Goal: Information Seeking & Learning: Learn about a topic

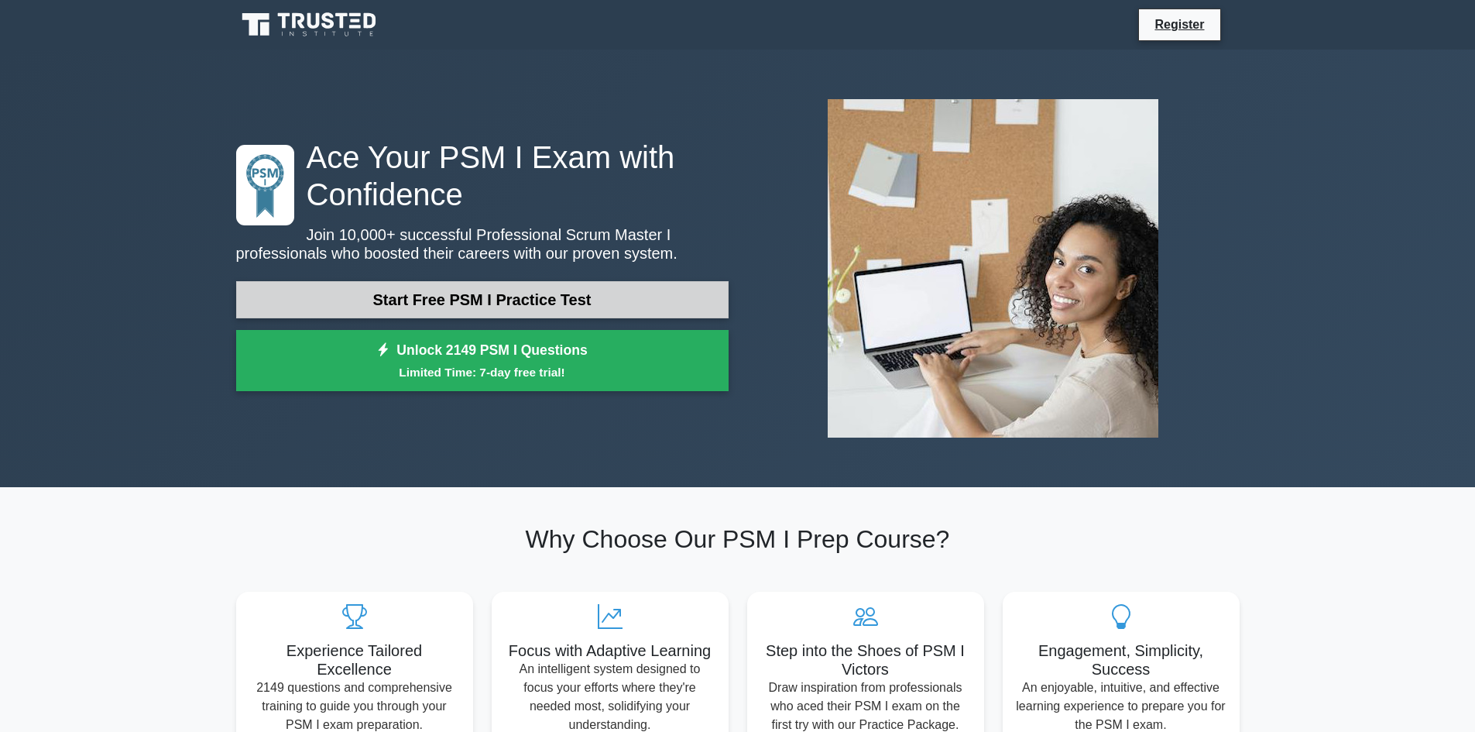
click at [342, 303] on link "Start Free PSM I Practice Test" at bounding box center [482, 299] width 492 height 37
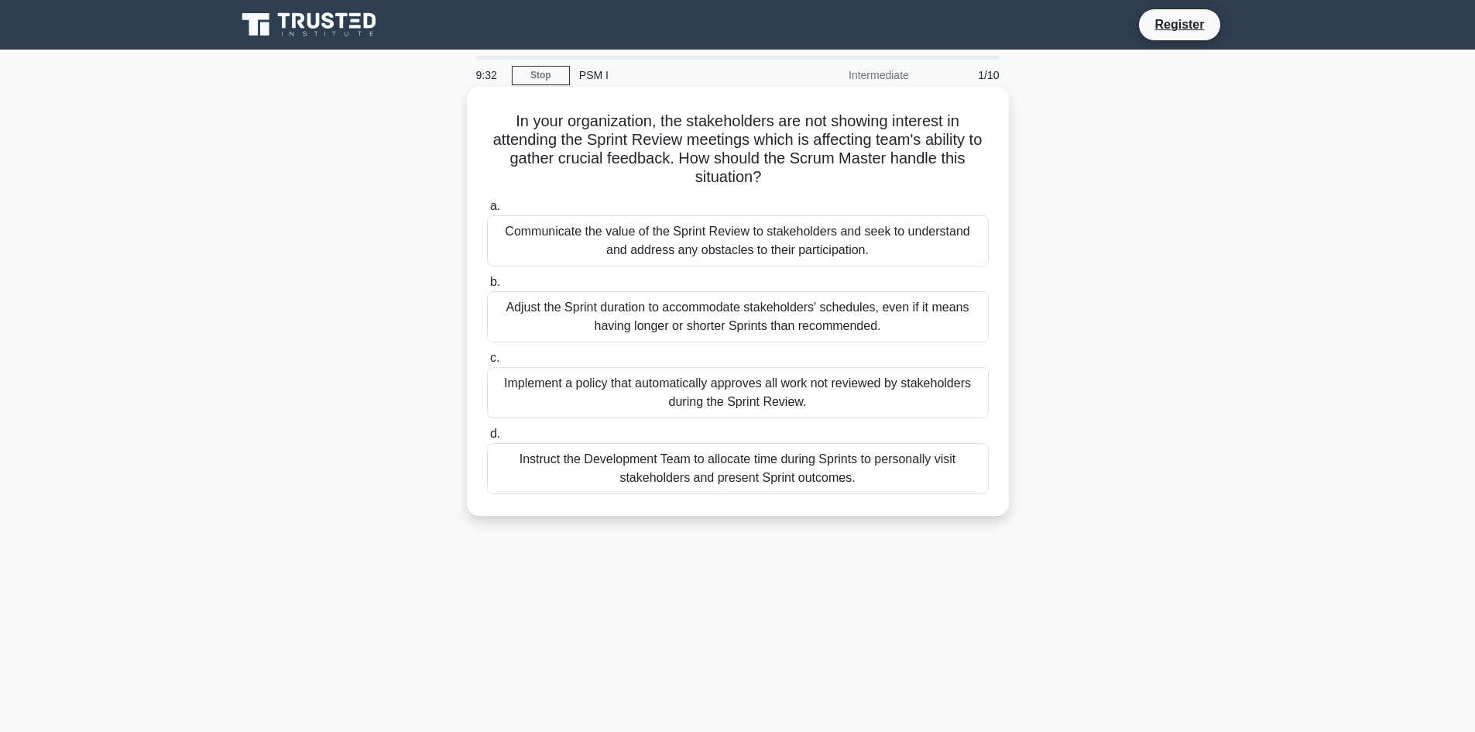
click at [725, 250] on div "Communicate the value of the Sprint Review to stakeholders and seek to understa…" at bounding box center [738, 240] width 502 height 51
click at [487, 211] on input "a. Communicate the value of the Sprint Review to stakeholders and seek to under…" at bounding box center [487, 206] width 0 height 10
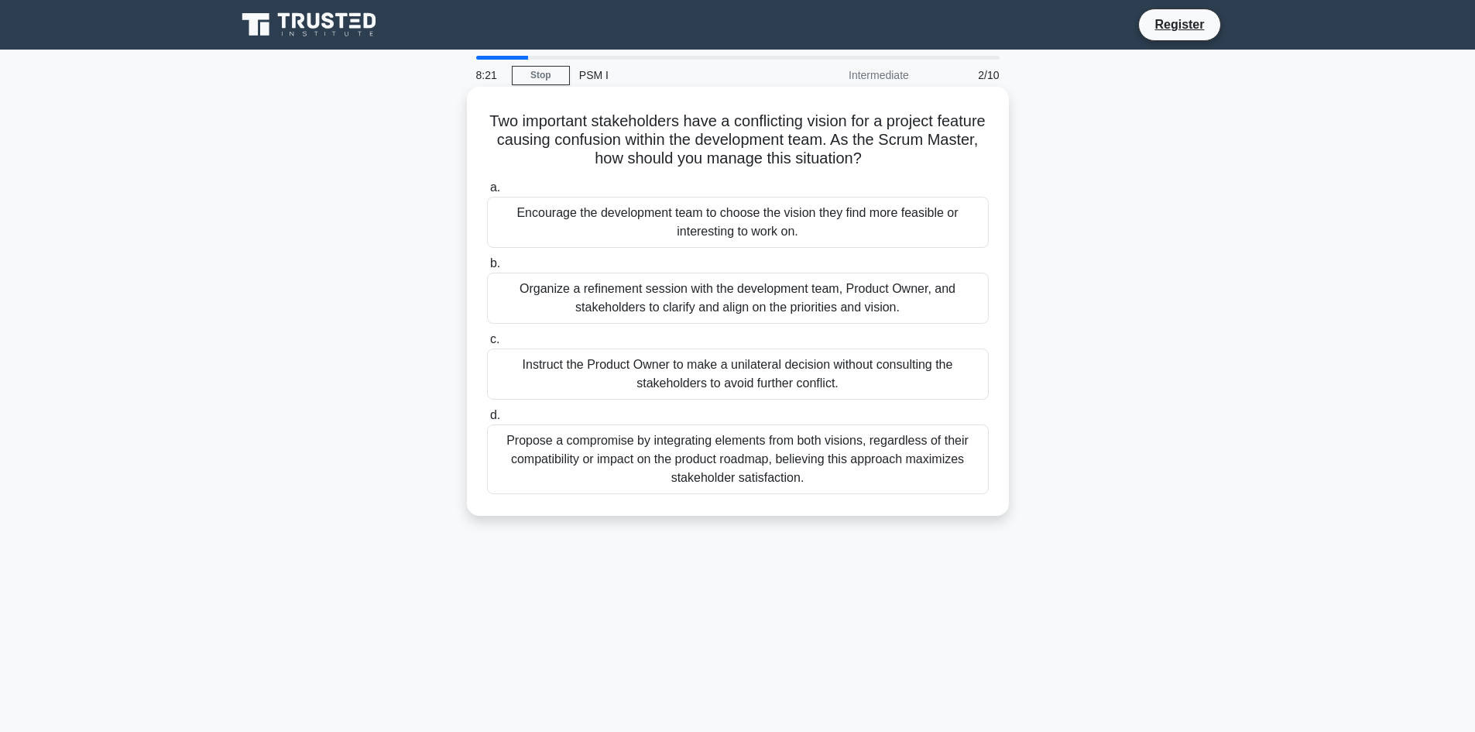
click at [638, 294] on div "Organize a refinement session with the development team, Product Owner, and sta…" at bounding box center [738, 298] width 502 height 51
click at [487, 269] on input "b. Organize a refinement session with the development team, Product Owner, and …" at bounding box center [487, 264] width 0 height 10
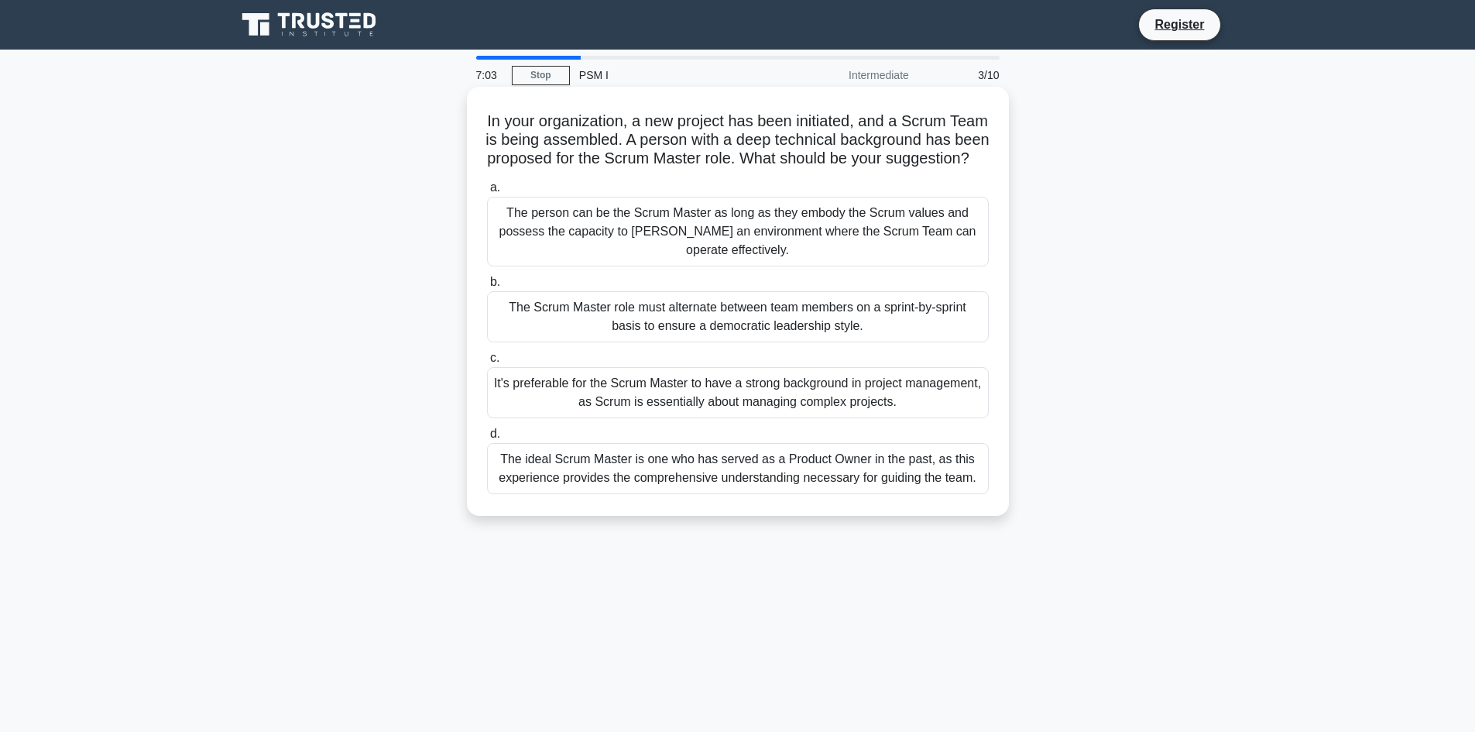
click at [650, 252] on div "The person can be the Scrum Master as long as they embody the Scrum values and …" at bounding box center [738, 232] width 502 height 70
click at [487, 193] on input "a. The person can be the Scrum Master as long as they embody the Scrum values a…" at bounding box center [487, 188] width 0 height 10
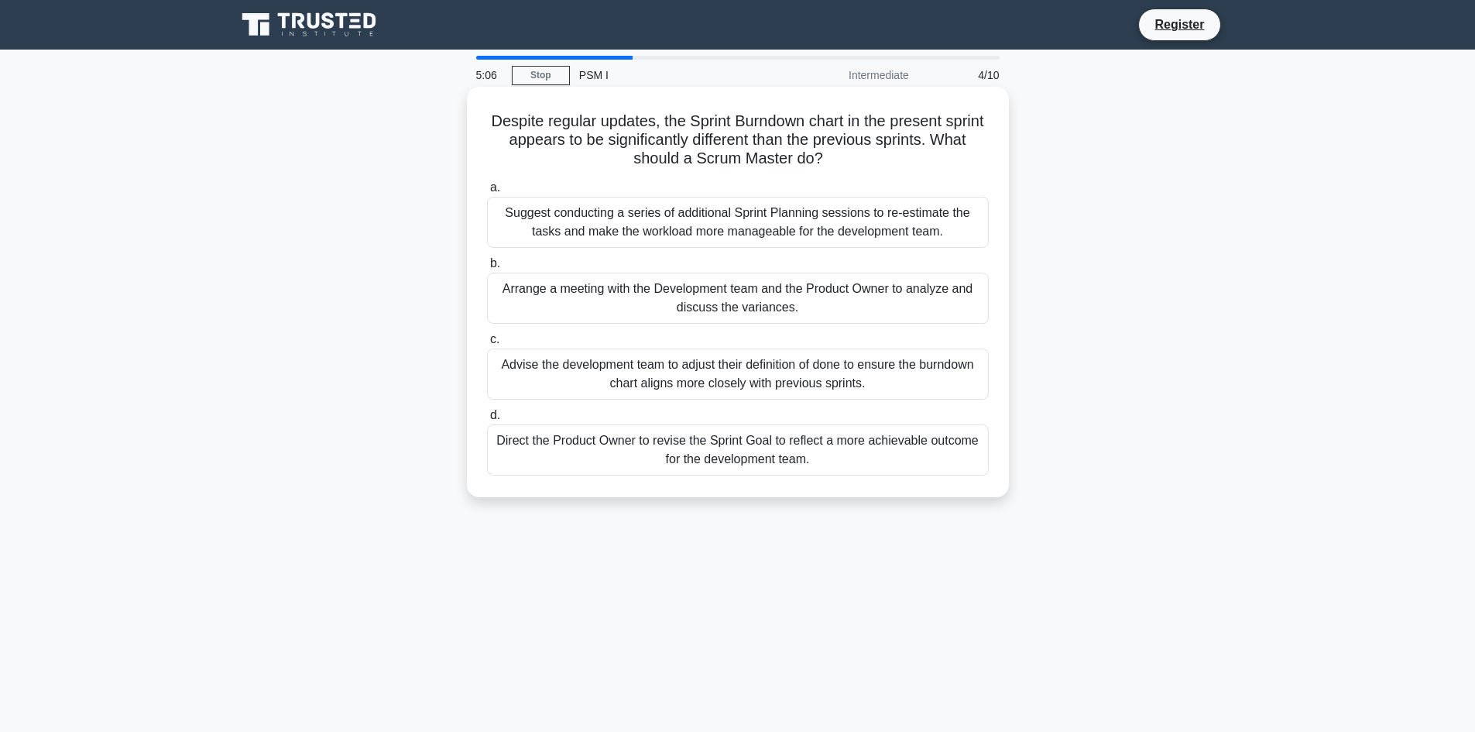
click at [760, 307] on div "Arrange a meeting with the Development team and the Product Owner to analyze an…" at bounding box center [738, 298] width 502 height 51
click at [487, 269] on input "b. Arrange a meeting with the Development team and the Product Owner to analyze…" at bounding box center [487, 264] width 0 height 10
